Goal: Information Seeking & Learning: Learn about a topic

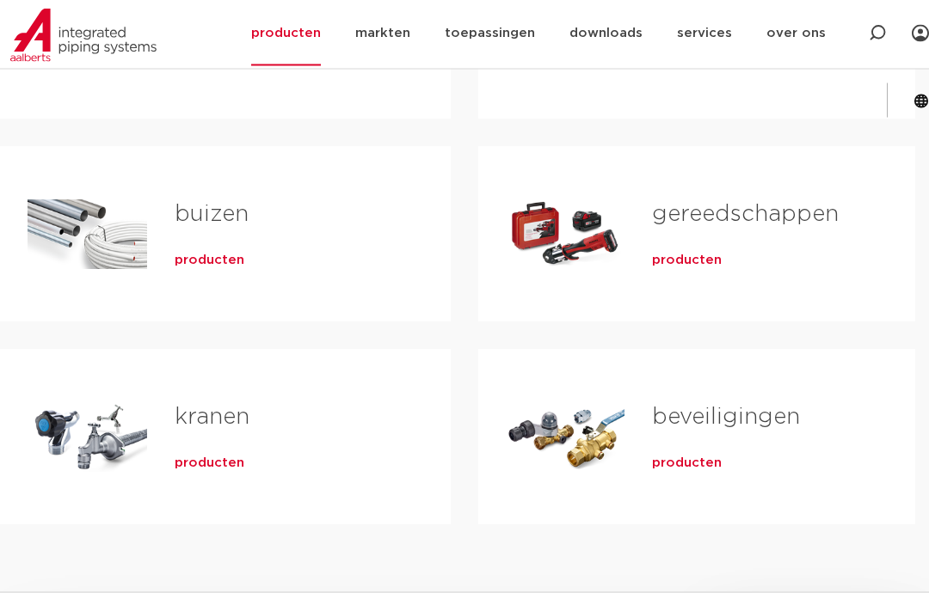
scroll to position [486, 0]
click at [215, 456] on span "producten" at bounding box center [210, 463] width 70 height 17
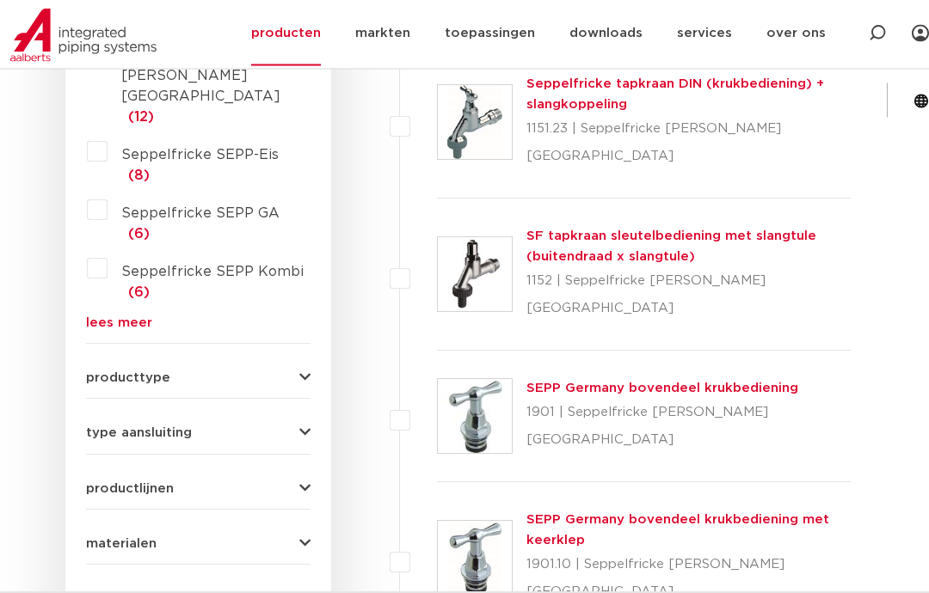
click at [129, 372] on span "producttype" at bounding box center [128, 378] width 84 height 13
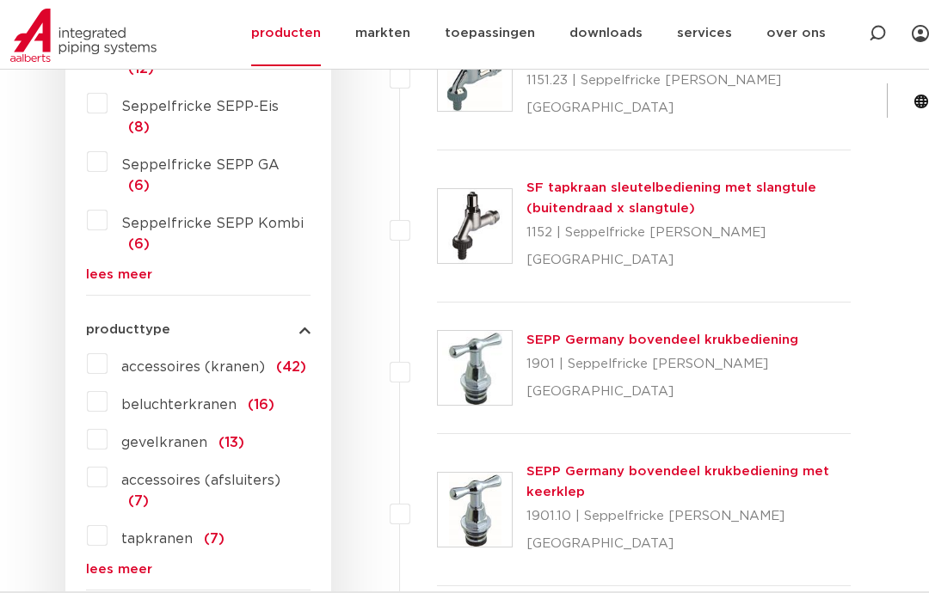
scroll to position [689, 0]
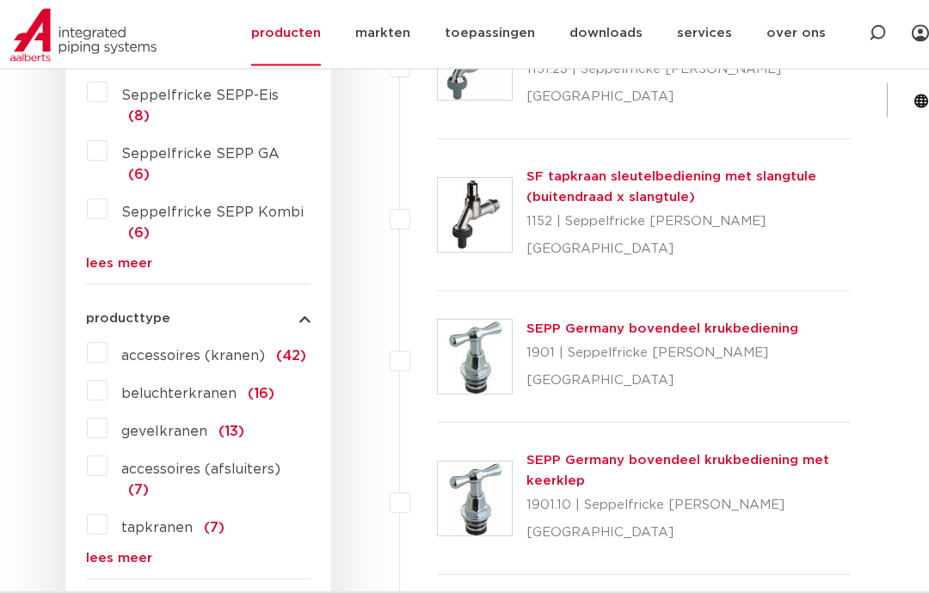
click at [107, 415] on label "gevelkranen (13)" at bounding box center [175, 429] width 137 height 28
click at [0, 0] on input "gevelkranen (13)" at bounding box center [0, 0] width 0 height 0
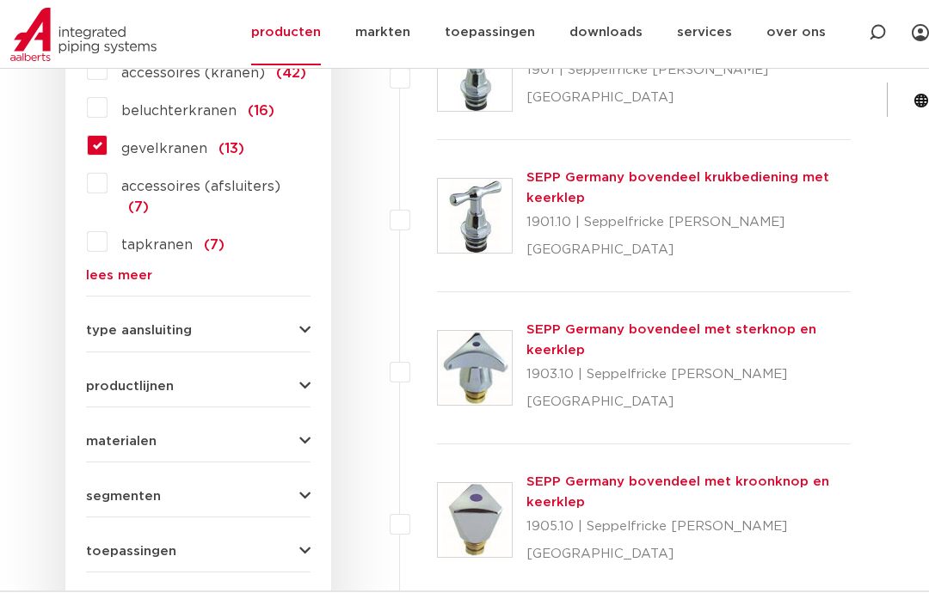
click at [132, 325] on span "type aansluiting" at bounding box center [139, 331] width 106 height 13
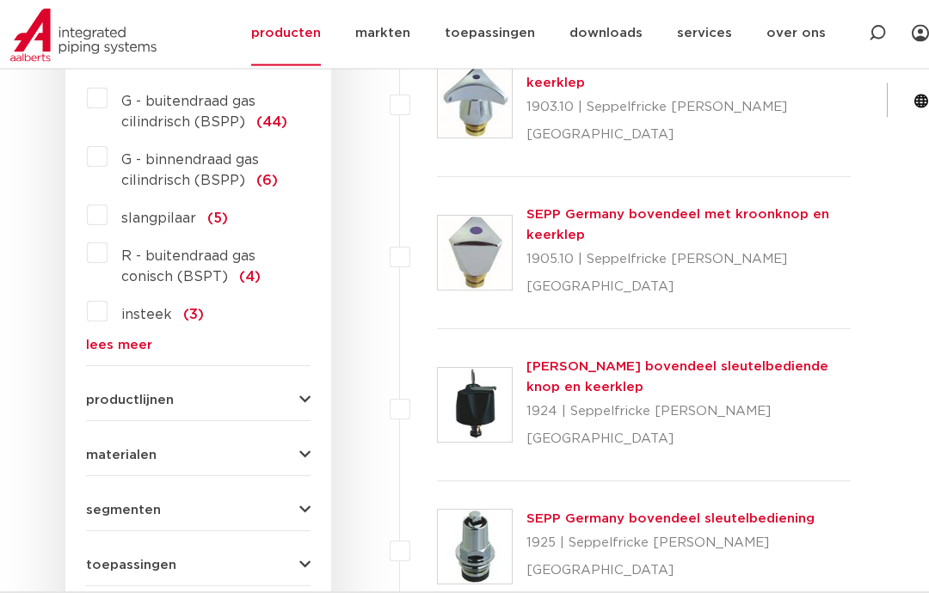
scroll to position [1240, 0]
click at [113, 394] on span "productlijnen" at bounding box center [130, 400] width 88 height 13
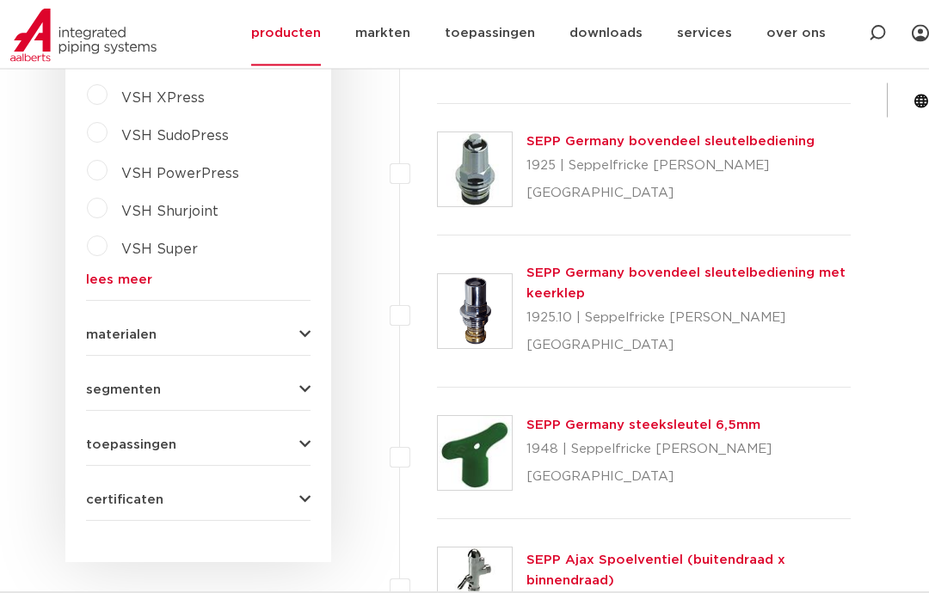
scroll to position [1618, 0]
click at [120, 383] on span "segmenten" at bounding box center [123, 389] width 75 height 13
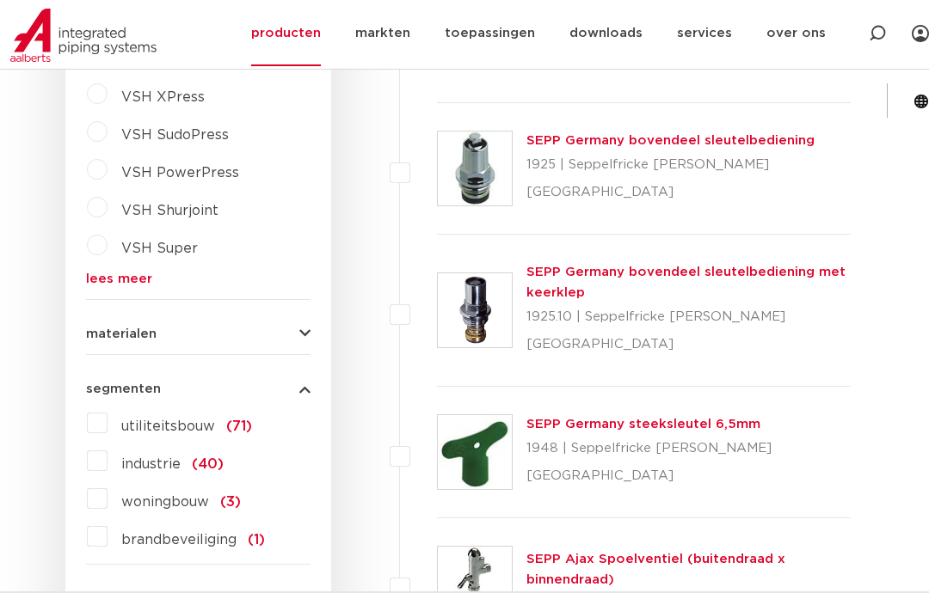
click at [119, 579] on div "toepassingen drinkwater (71) droge blusleiding (1)" at bounding box center [198, 592] width 224 height 27
click at [132, 592] on span "toepassingen" at bounding box center [131, 598] width 90 height 13
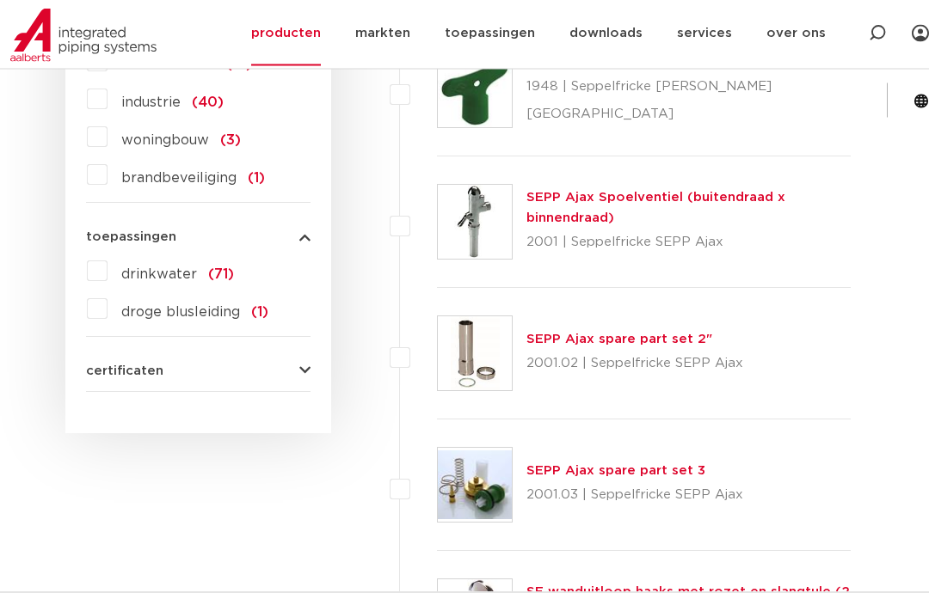
scroll to position [1993, 0]
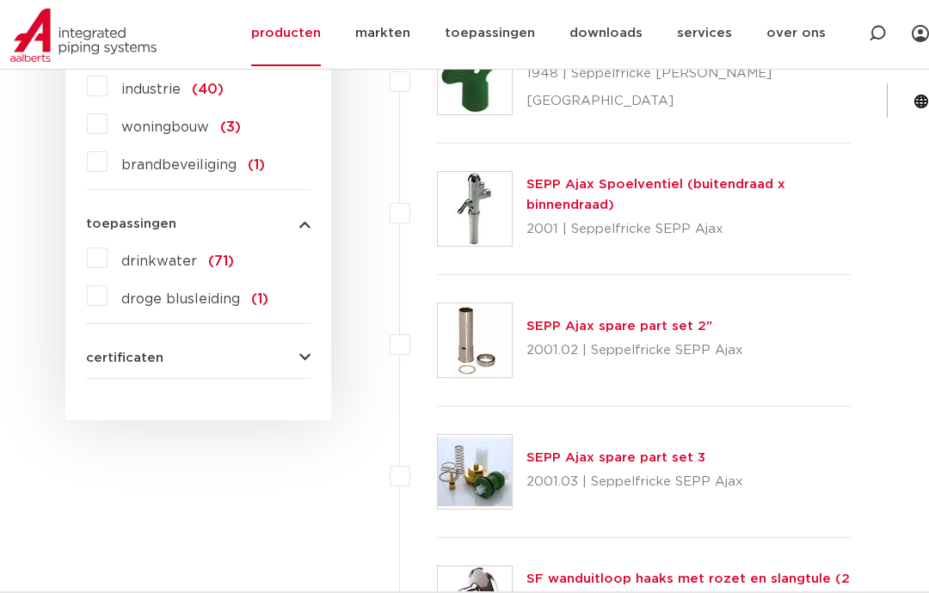
click at [107, 244] on label "drinkwater (71)" at bounding box center [170, 258] width 126 height 28
click at [0, 0] on input "drinkwater (71)" at bounding box center [0, 0] width 0 height 0
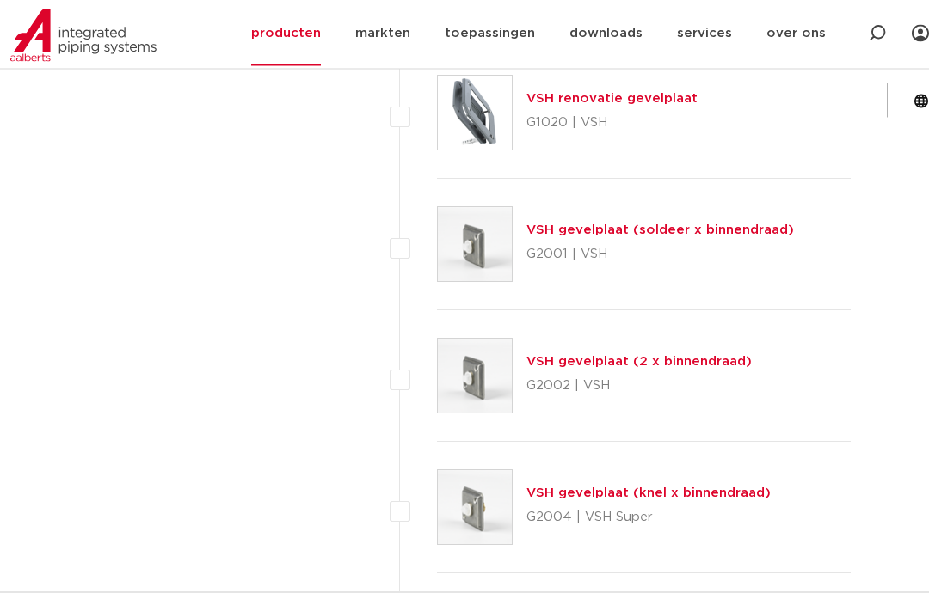
scroll to position [7746, 0]
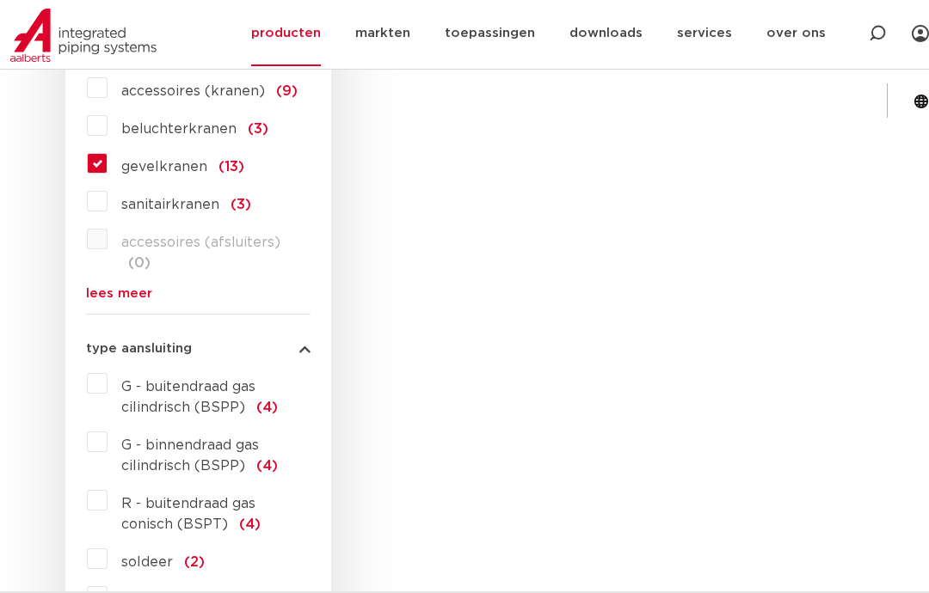
scroll to position [827, 0]
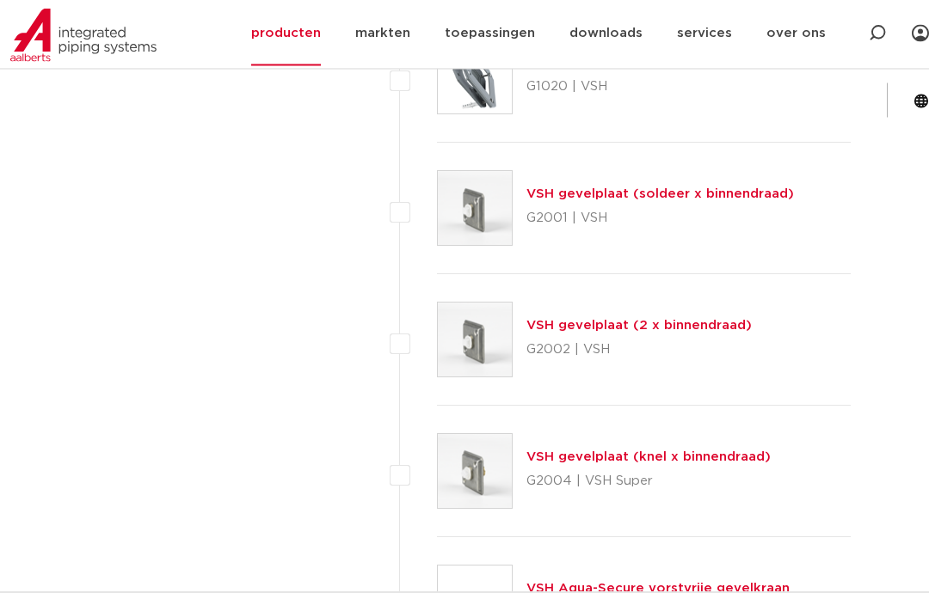
scroll to position [7700, 0]
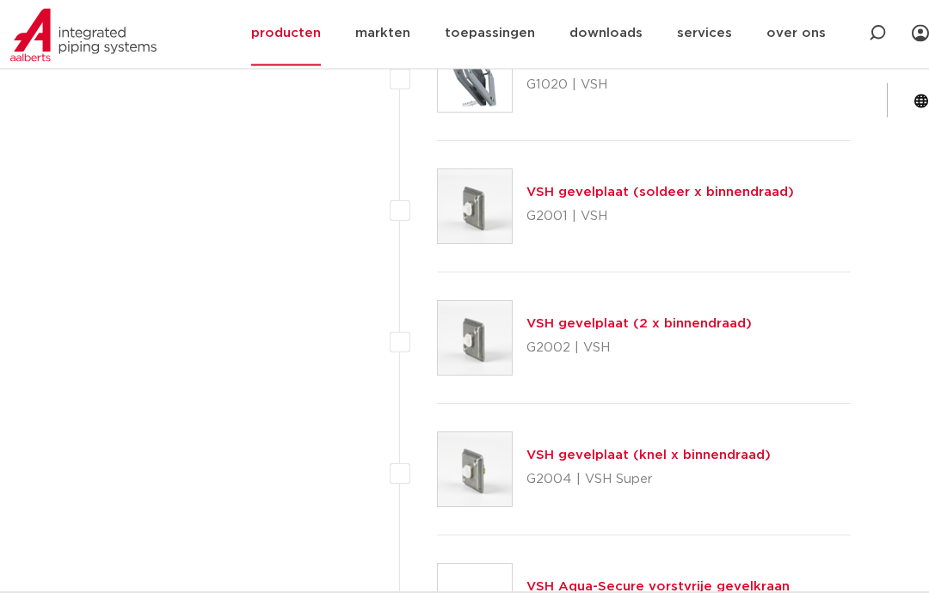
click at [774, 581] on link "VSH Aqua-Secure vorstvrije gevelkraan" at bounding box center [657, 587] width 263 height 13
